Goal: Transaction & Acquisition: Purchase product/service

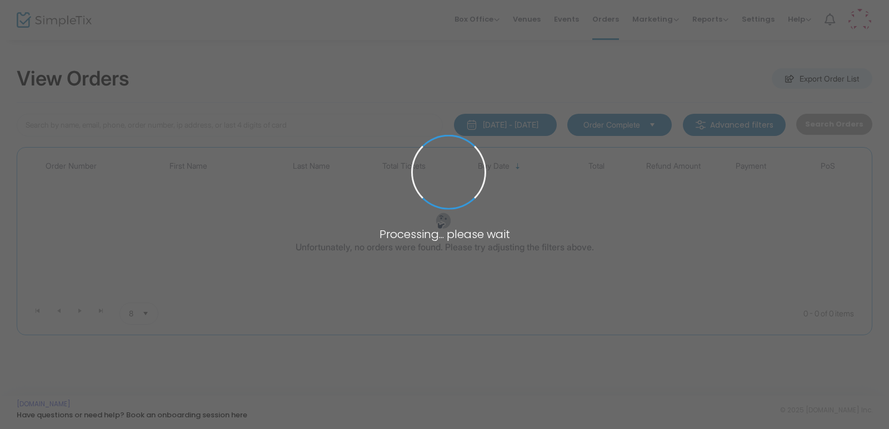
type input "[PERSON_NAME]"
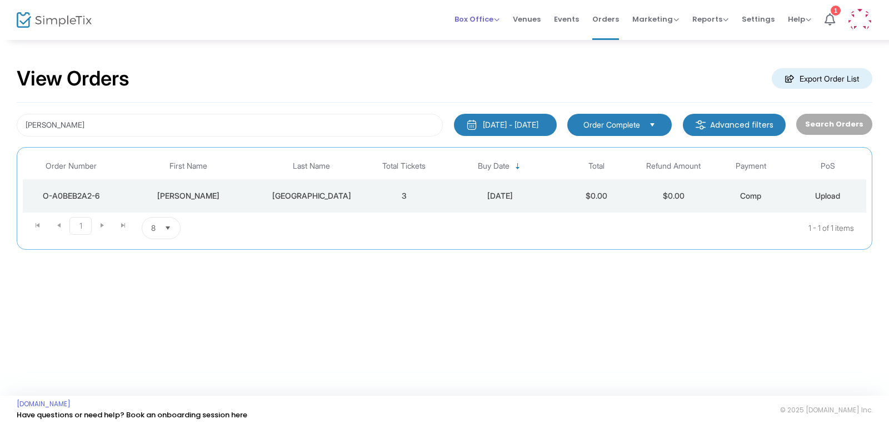
click at [468, 15] on span "Box Office" at bounding box center [476, 19] width 45 height 11
click at [479, 42] on li "Sell Tickets" at bounding box center [493, 38] width 79 height 22
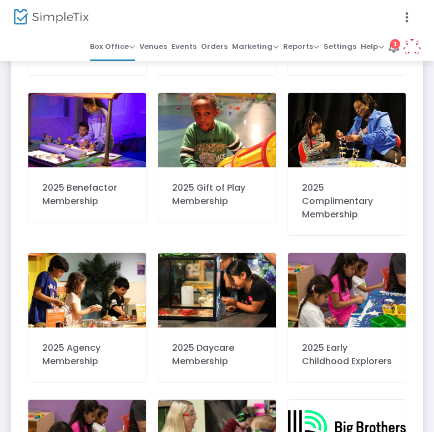
scroll to position [554, 0]
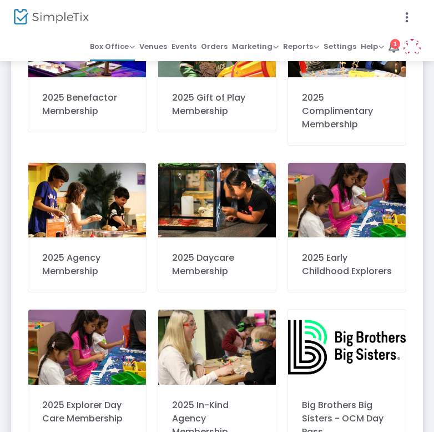
click at [349, 199] on img at bounding box center [347, 200] width 118 height 74
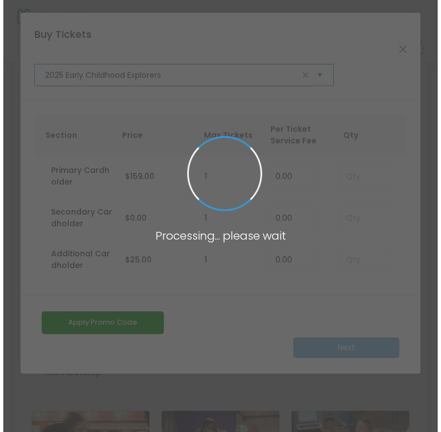
scroll to position [0, 0]
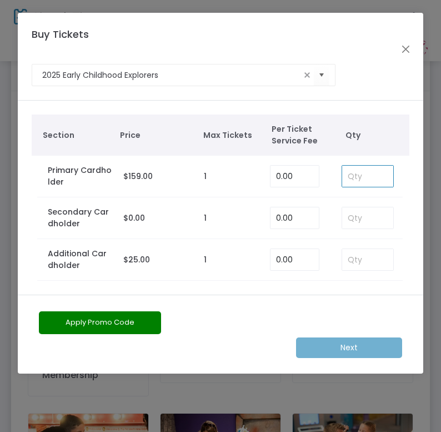
click at [361, 167] on input at bounding box center [367, 176] width 51 height 21
